Goal: Task Accomplishment & Management: Manage account settings

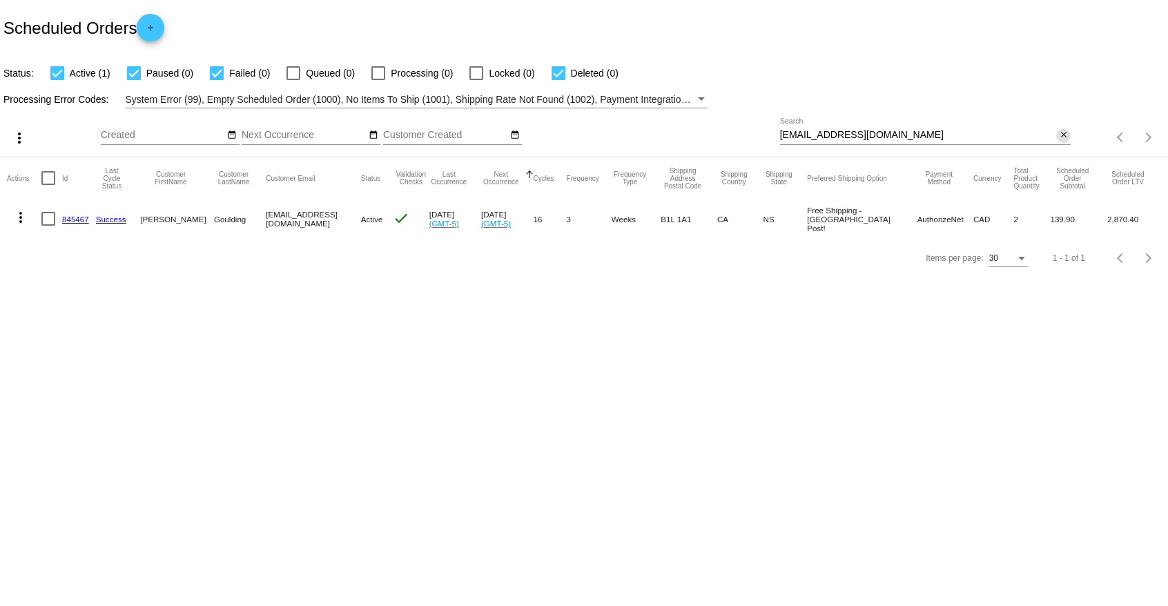
click at [1071, 137] on div "Items per page: 30 1 - 1 of 1" at bounding box center [1118, 137] width 97 height 39
click at [1065, 137] on button "close" at bounding box center [1063, 135] width 14 height 14
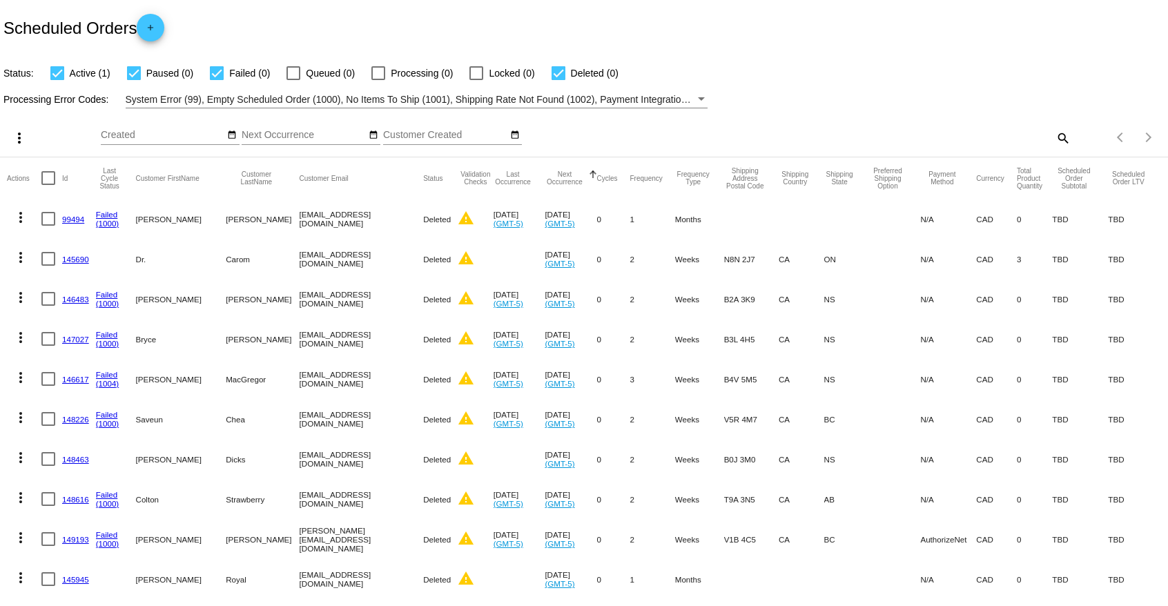
click at [1065, 141] on mat-icon "search" at bounding box center [1062, 137] width 17 height 21
paste input "[EMAIL_ADDRESS][DOMAIN_NAME]"
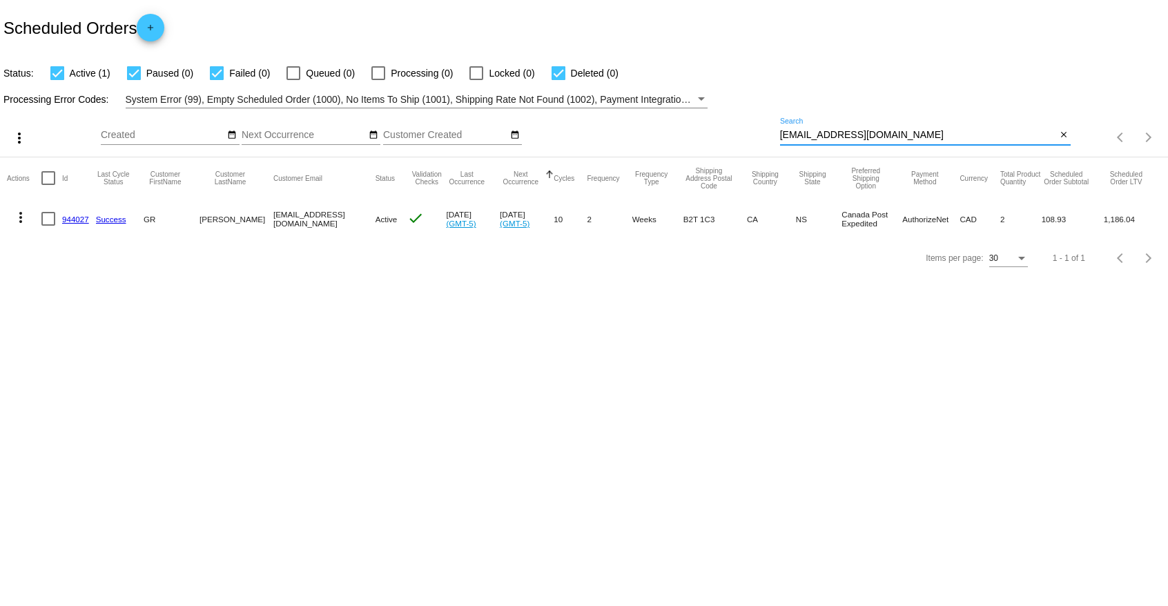
type input "[EMAIL_ADDRESS][DOMAIN_NAME]"
click at [83, 221] on link "944027" at bounding box center [75, 219] width 27 height 9
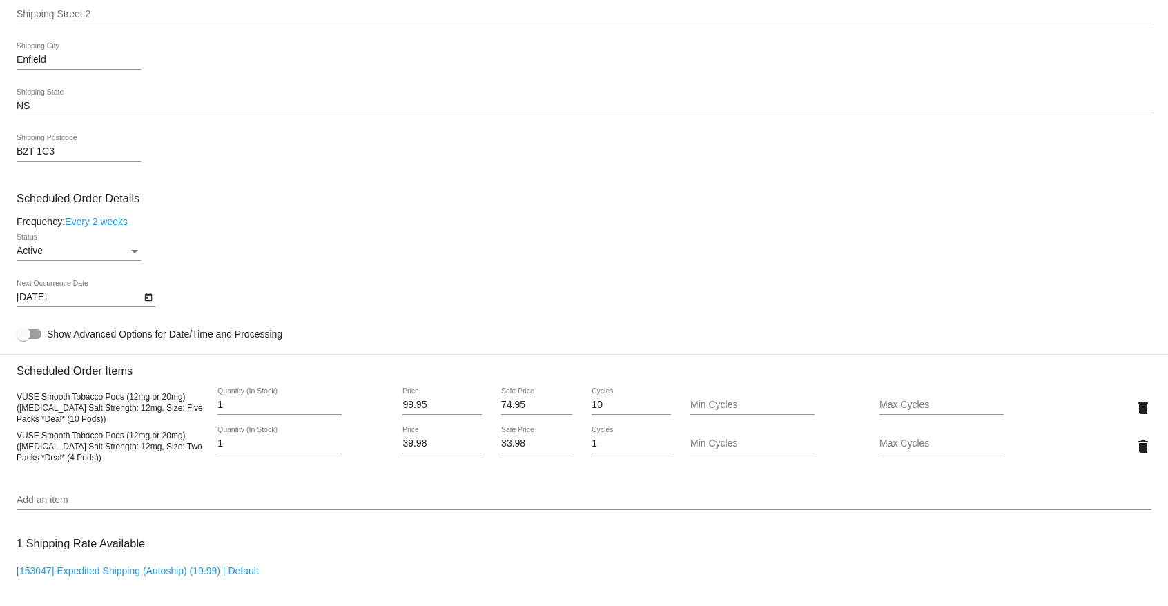
scroll to position [633, 0]
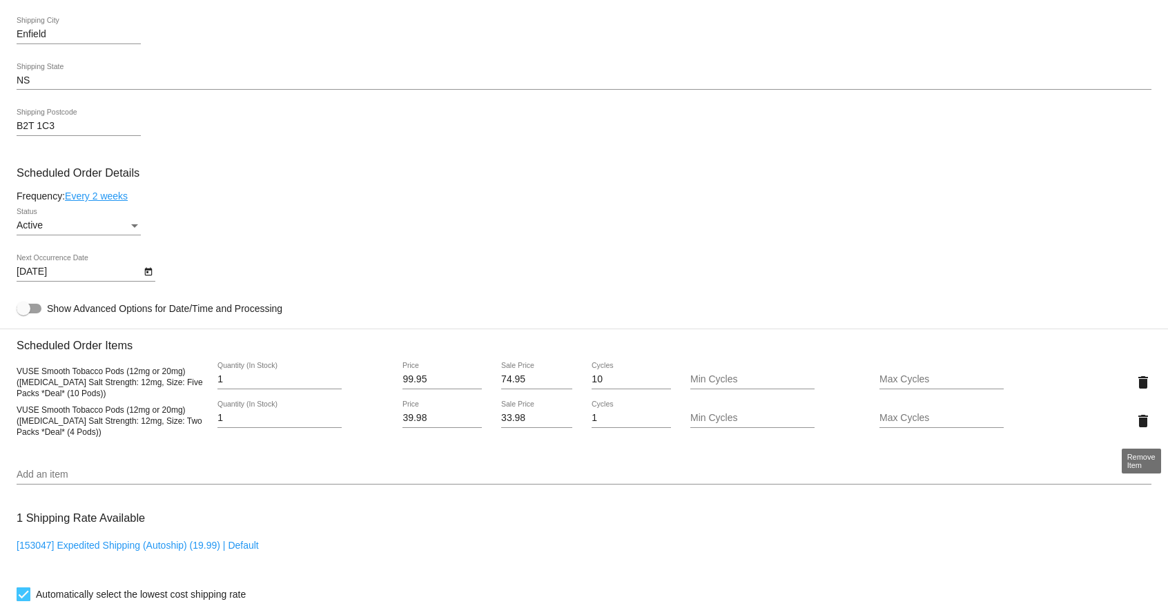
click at [1143, 418] on mat-icon "delete" at bounding box center [1142, 421] width 17 height 17
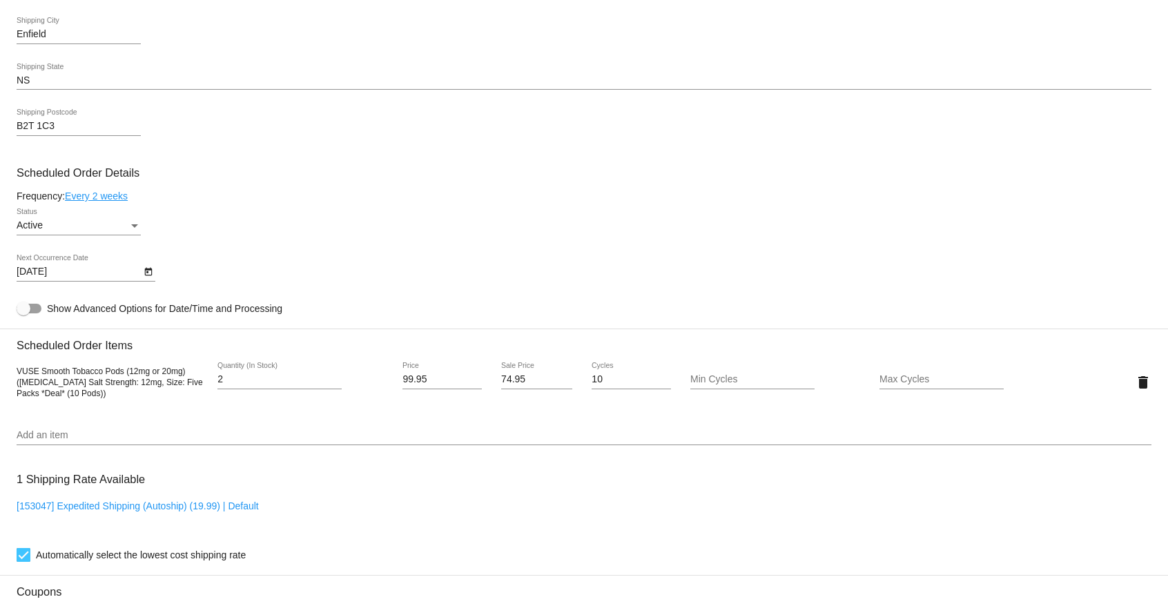
type input "2"
click at [331, 380] on input "2" at bounding box center [279, 379] width 124 height 11
click at [199, 237] on div "Active Status" at bounding box center [584, 227] width 1134 height 39
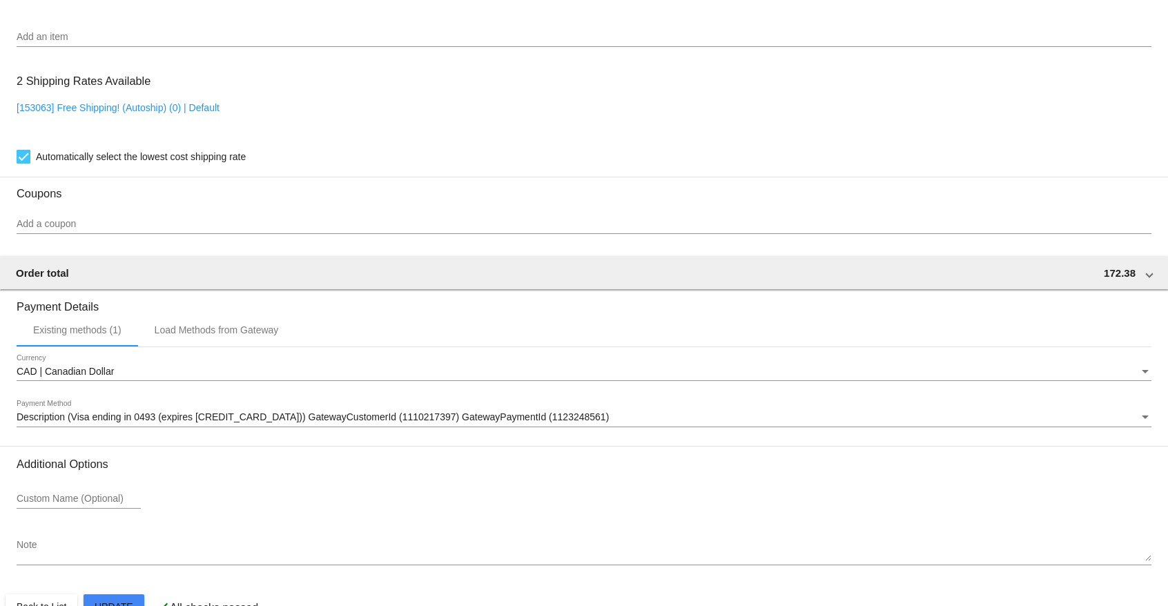
scroll to position [1072, 0]
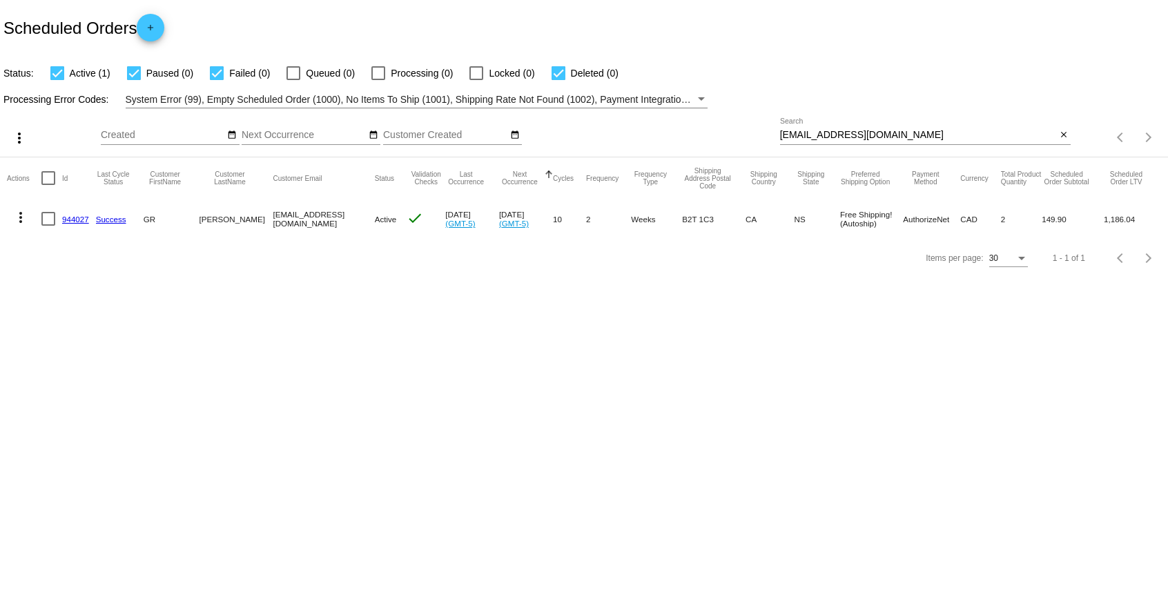
click at [83, 216] on link "944027" at bounding box center [75, 219] width 27 height 9
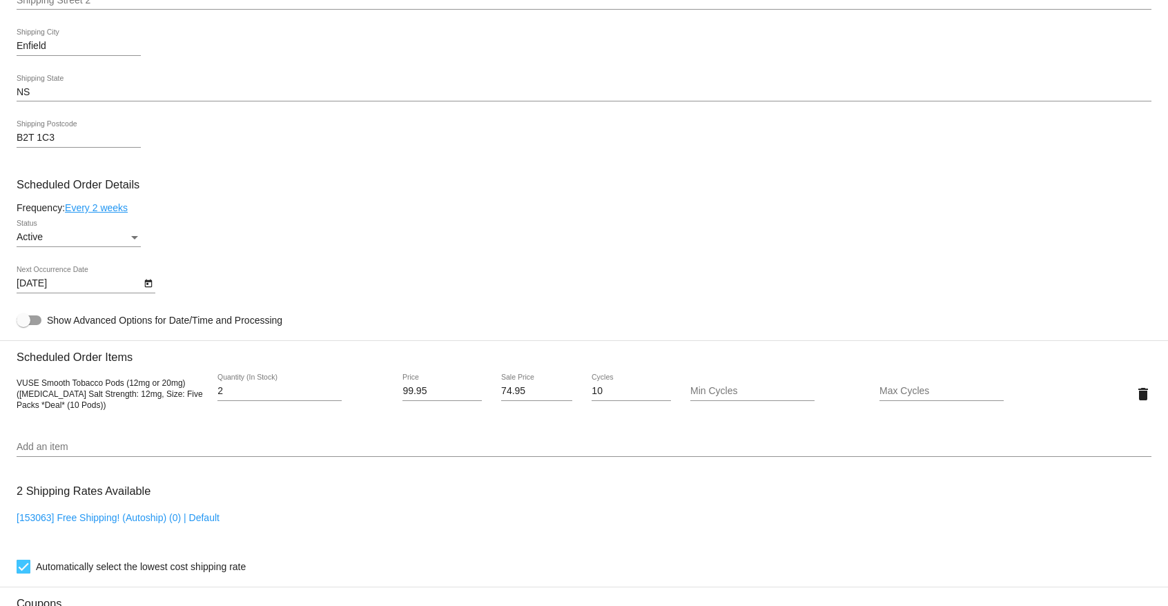
scroll to position [774, 0]
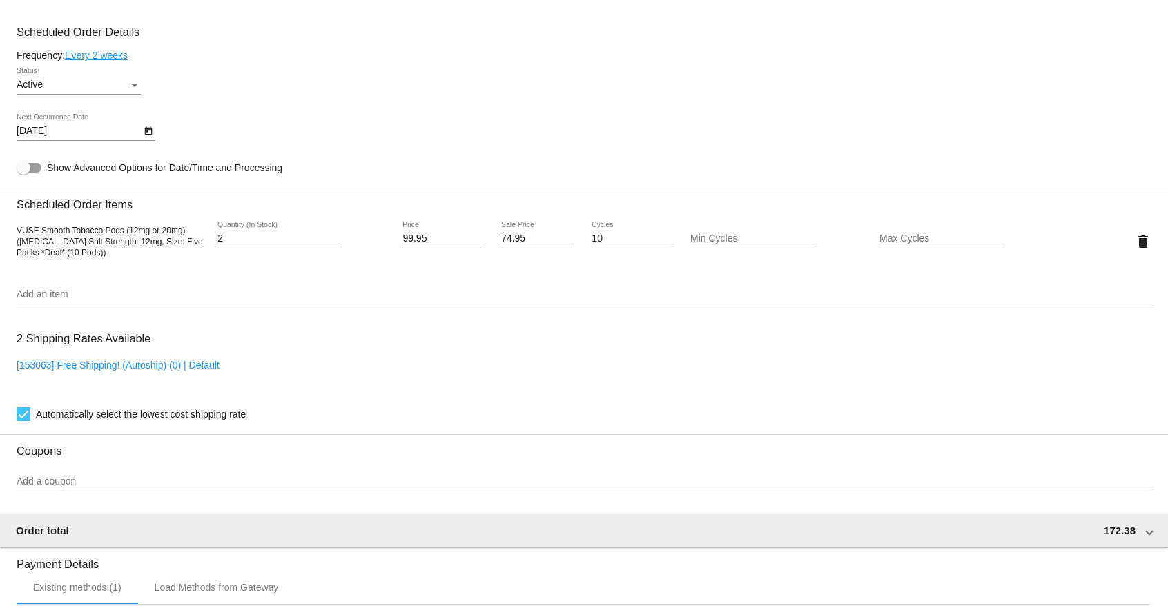
click at [87, 59] on link "Every 2 weeks" at bounding box center [96, 55] width 63 height 11
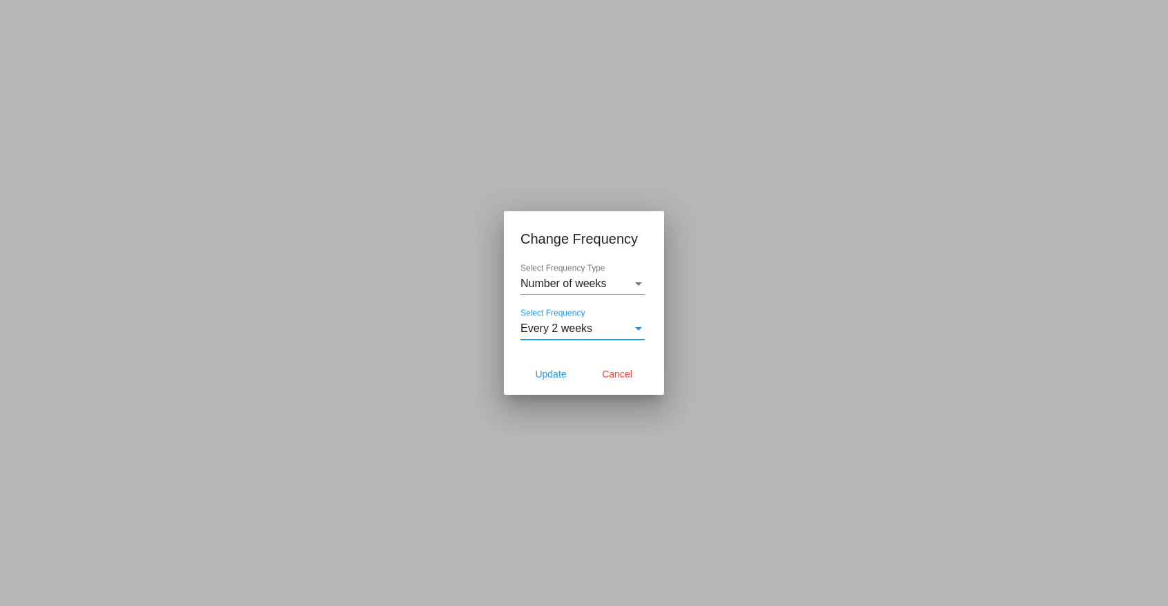
click at [559, 328] on span "Every 2 weeks" at bounding box center [556, 328] width 72 height 12
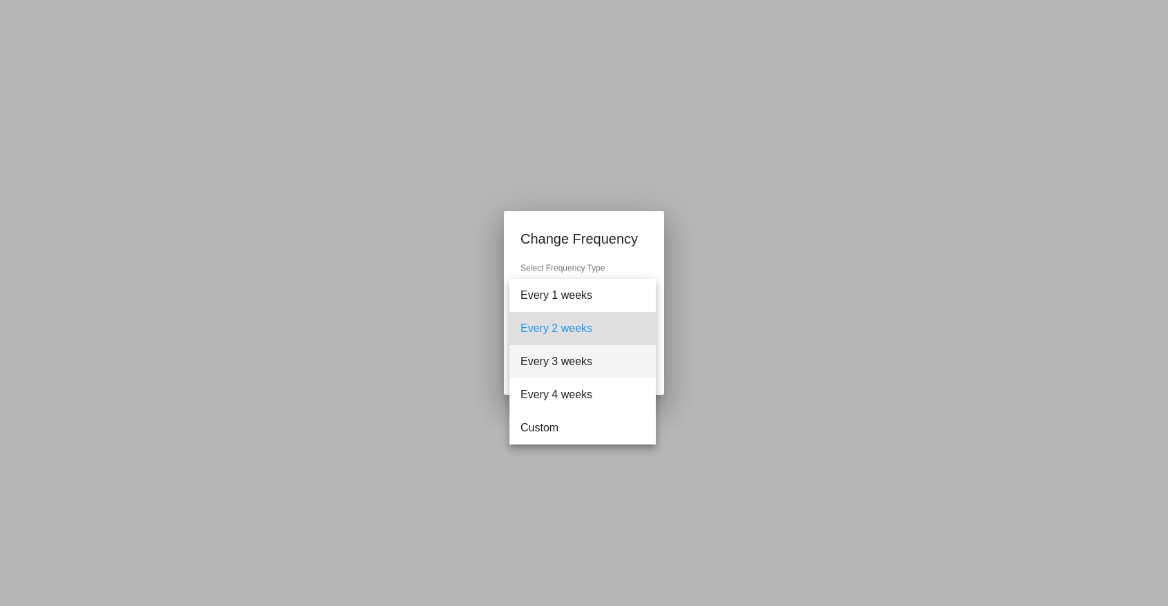
click at [553, 371] on span "Every 3 weeks" at bounding box center [582, 361] width 124 height 33
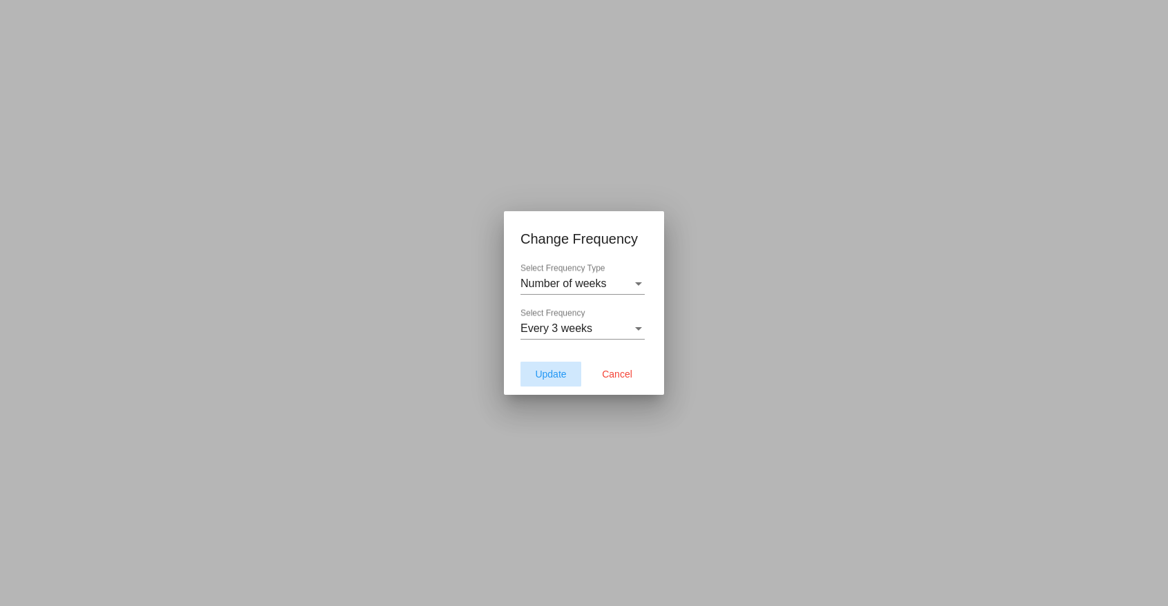
click at [543, 373] on span "Update" at bounding box center [550, 373] width 31 height 11
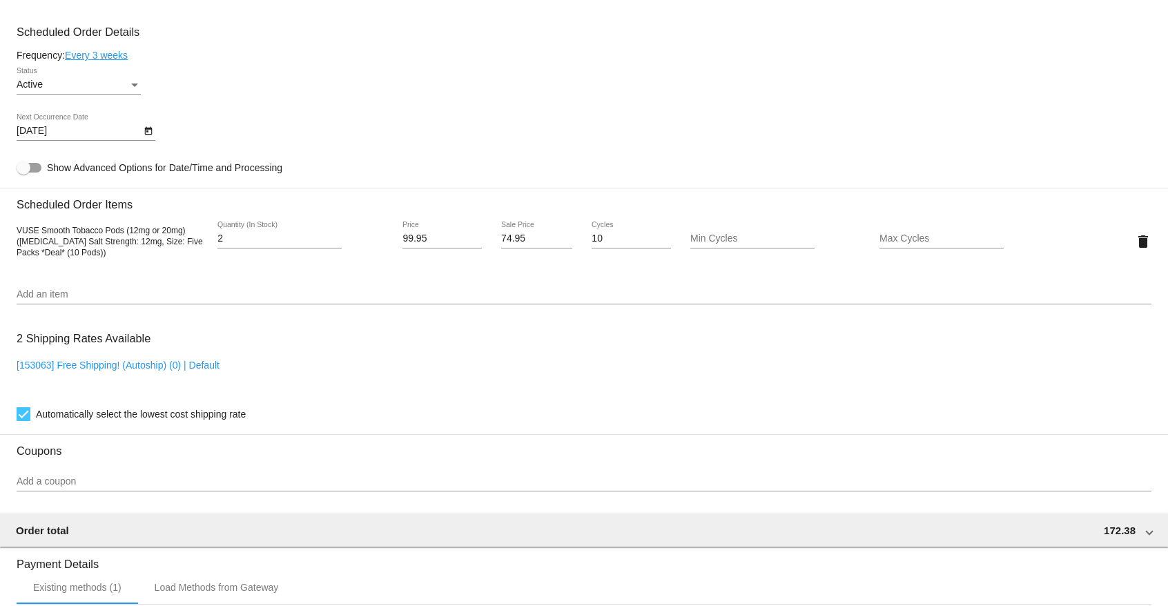
type input "[DATE]"
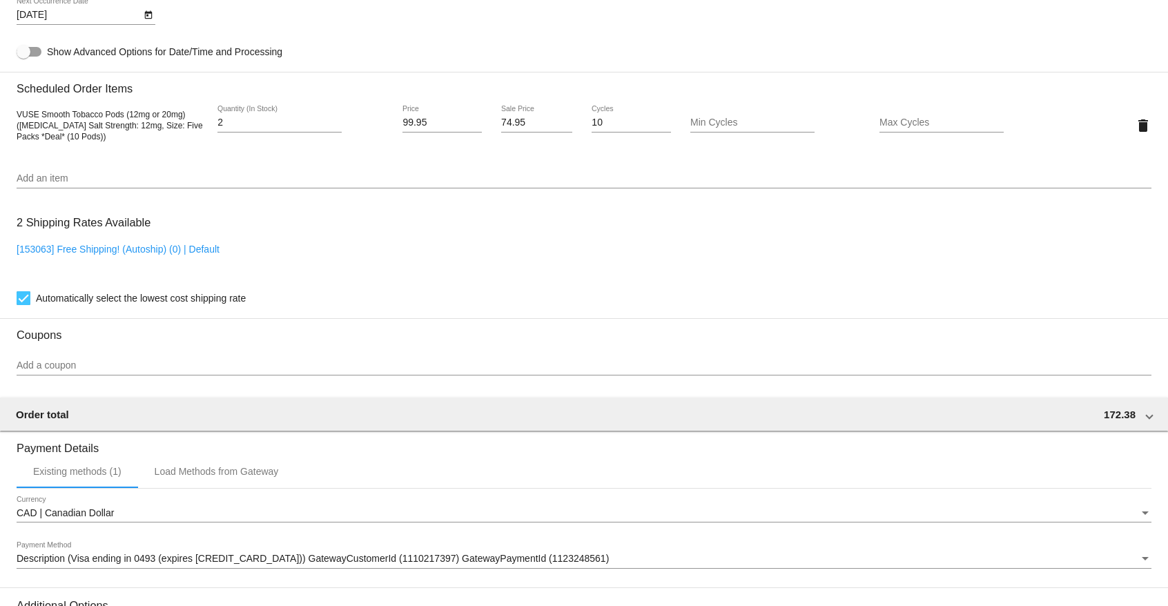
scroll to position [1072, 0]
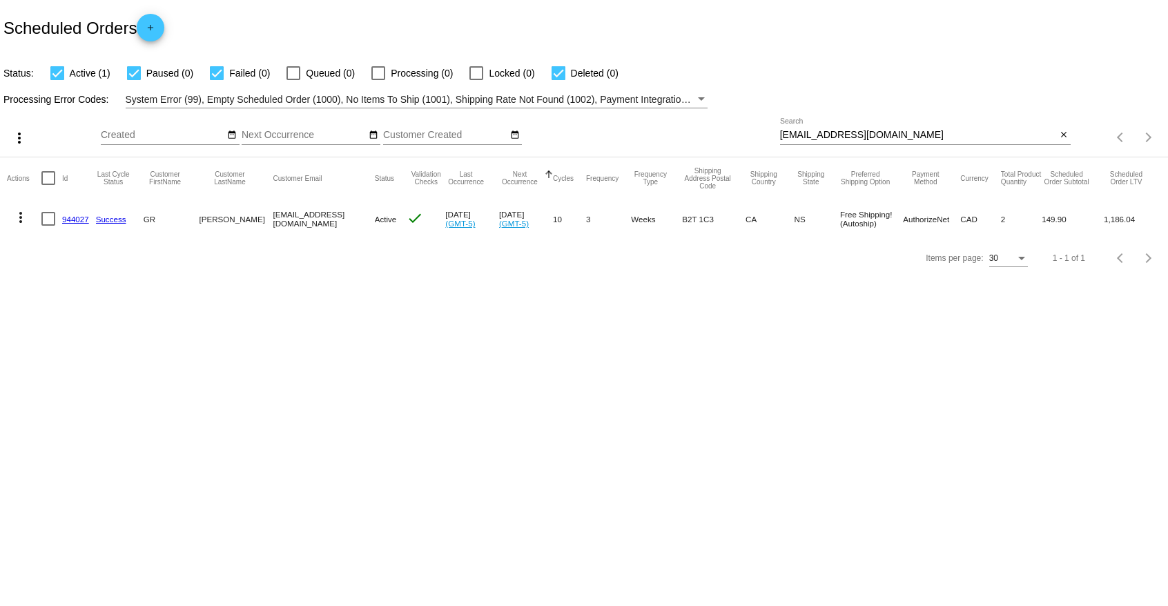
click at [215, 426] on body "Scheduled Orders add Status: Active (1) Paused (0) Failed (0) Queued (0) Proces…" at bounding box center [584, 303] width 1168 height 606
click at [22, 211] on mat-icon "more_vert" at bounding box center [20, 217] width 17 height 17
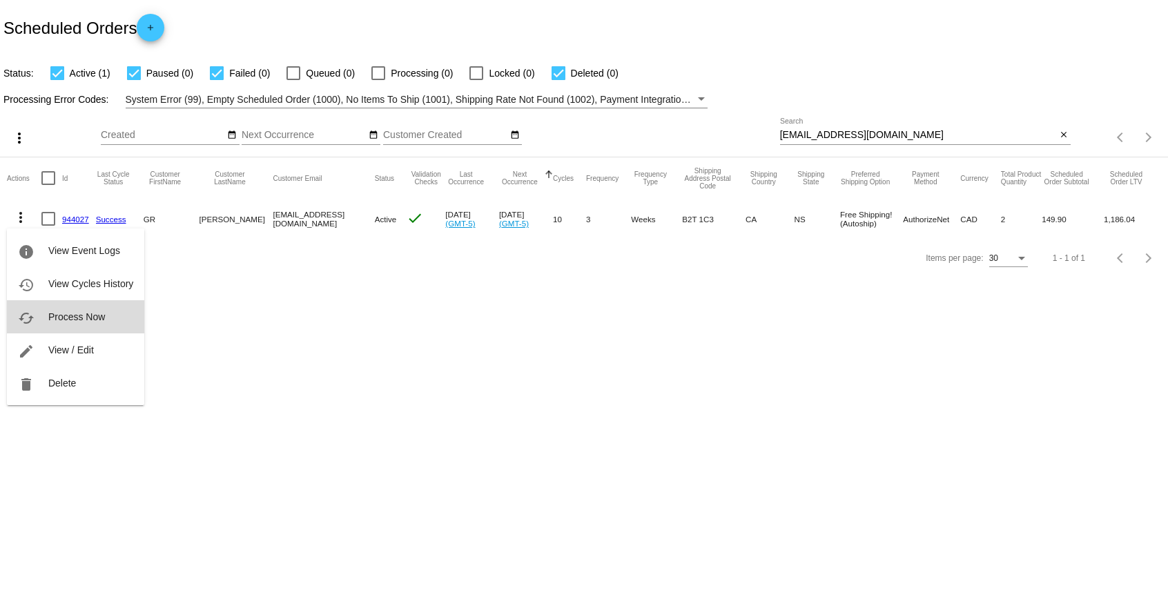
click at [112, 313] on button "cached Process Now" at bounding box center [75, 316] width 137 height 33
